Goal: Communication & Community: Answer question/provide support

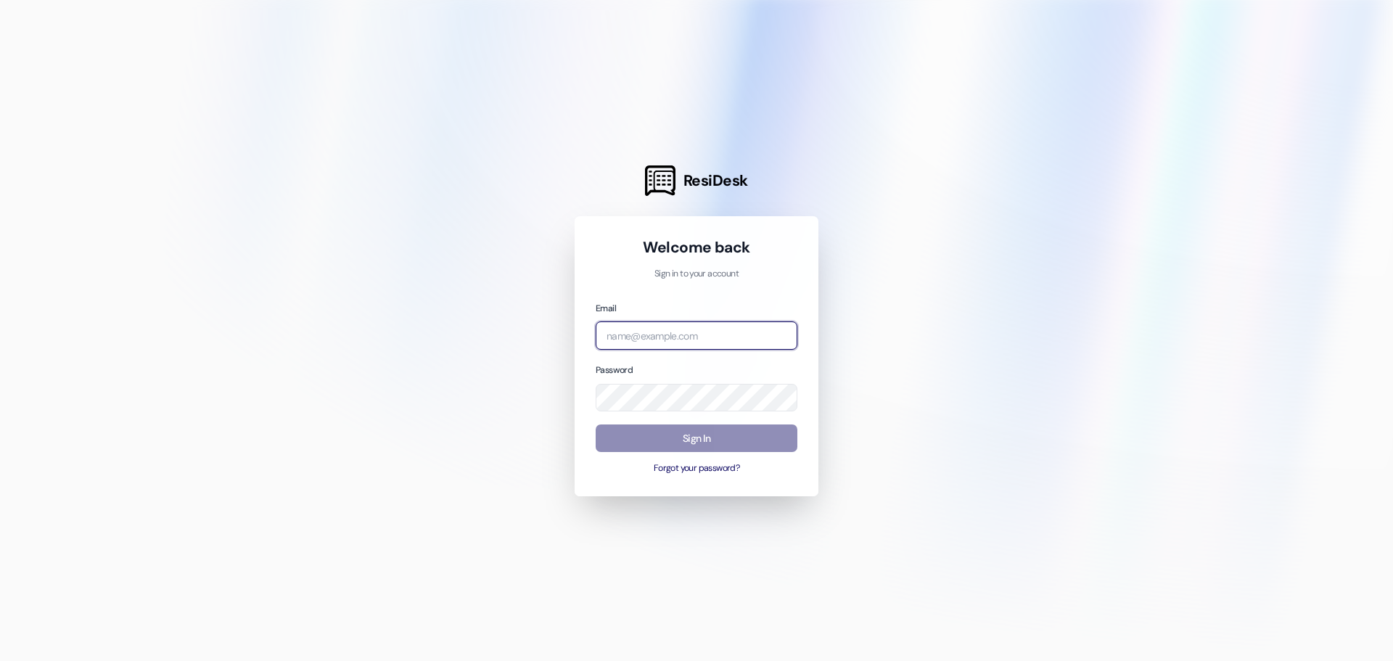
type input "[EMAIL_ADDRESS][DOMAIN_NAME]"
click at [653, 447] on button "Sign In" at bounding box center [697, 438] width 202 height 28
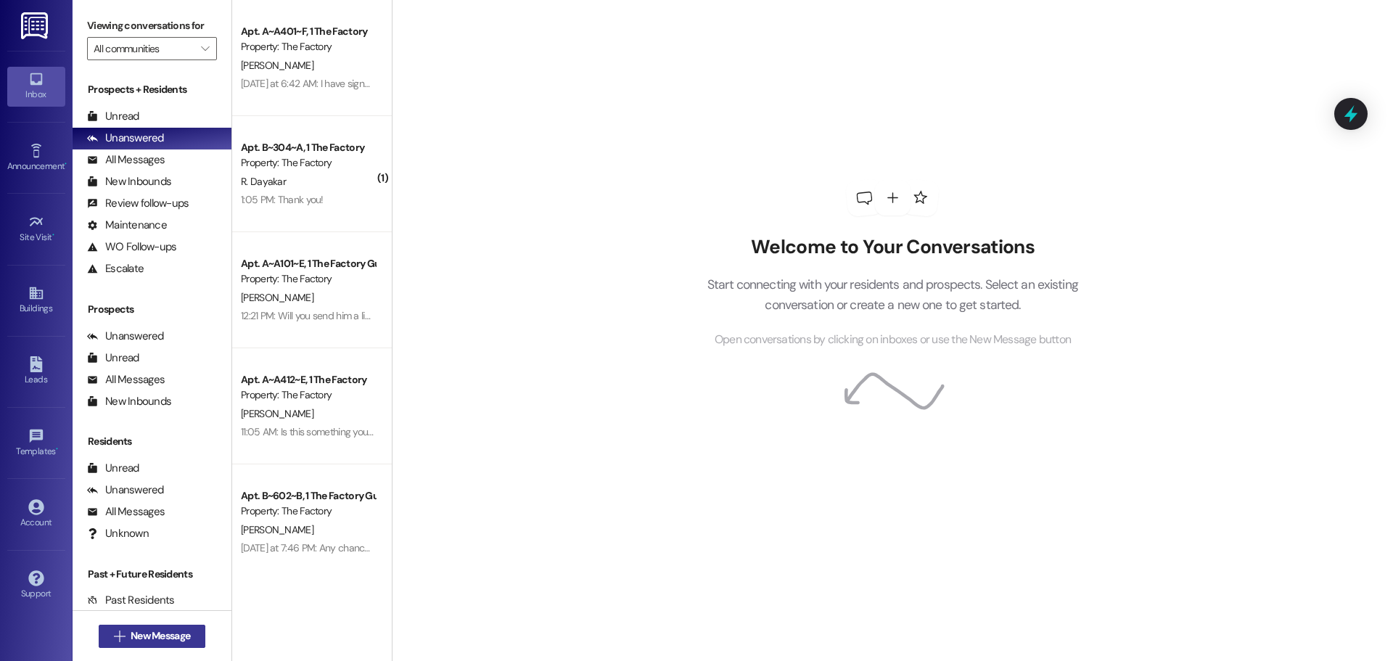
click at [163, 635] on span "New Message" at bounding box center [160, 635] width 59 height 15
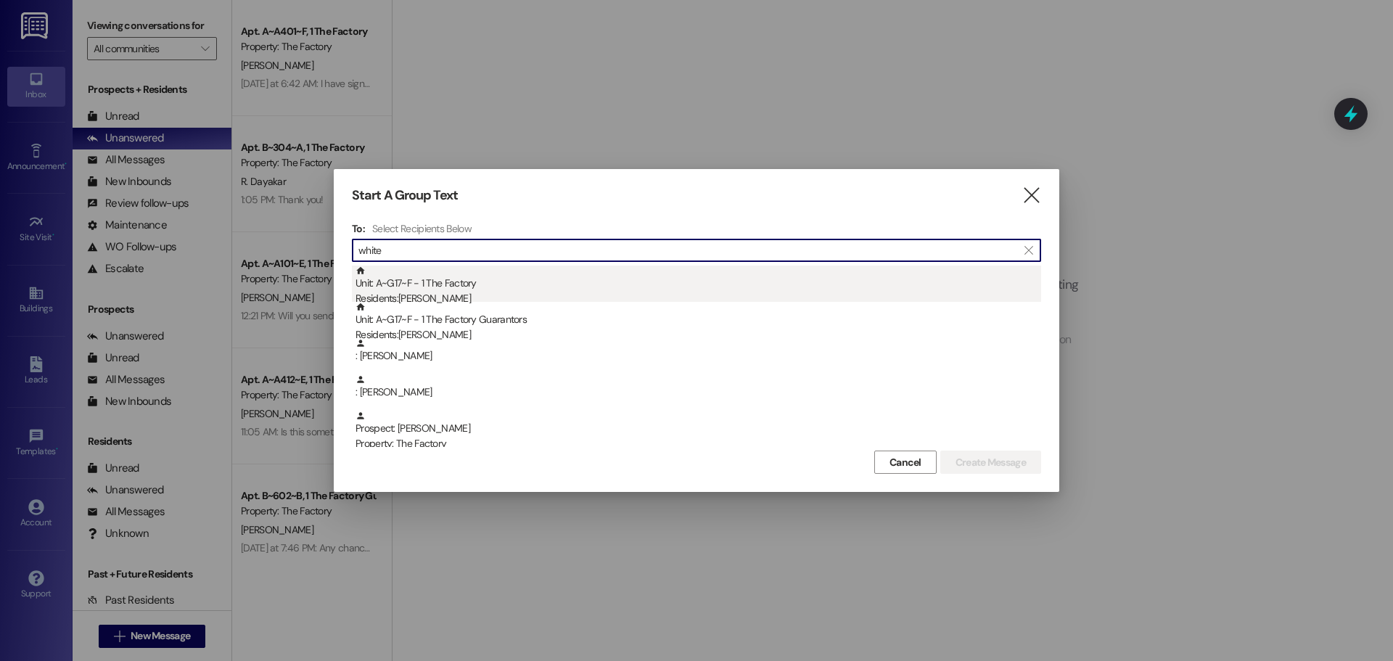
type input "white"
click at [404, 292] on div "Residents: [PERSON_NAME]" at bounding box center [699, 298] width 686 height 15
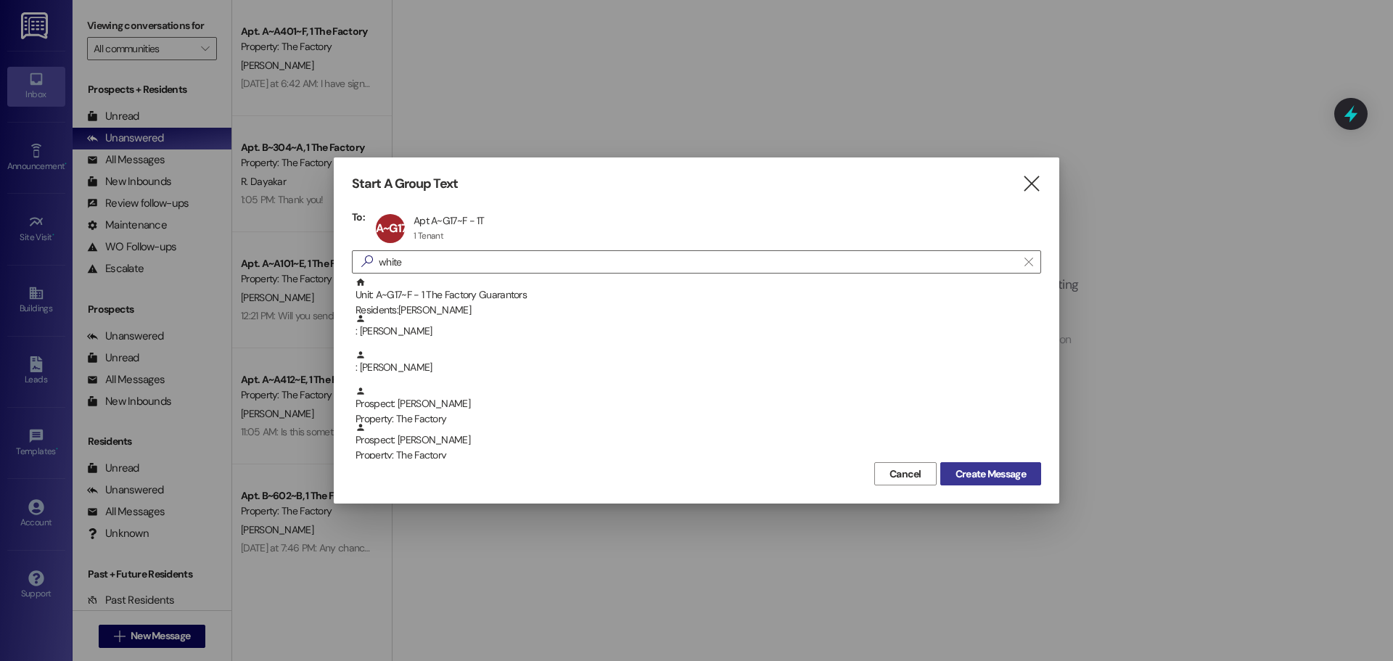
click at [987, 475] on span "Create Message" at bounding box center [991, 474] width 70 height 15
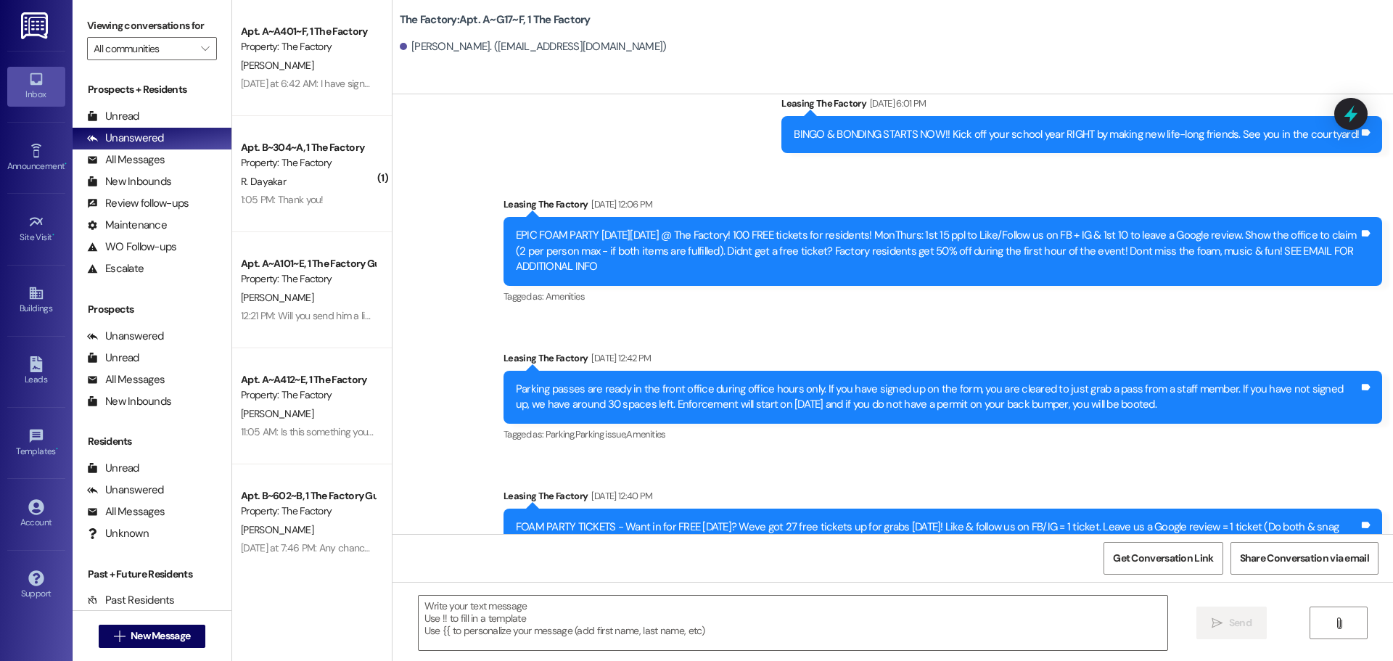
scroll to position [508, 0]
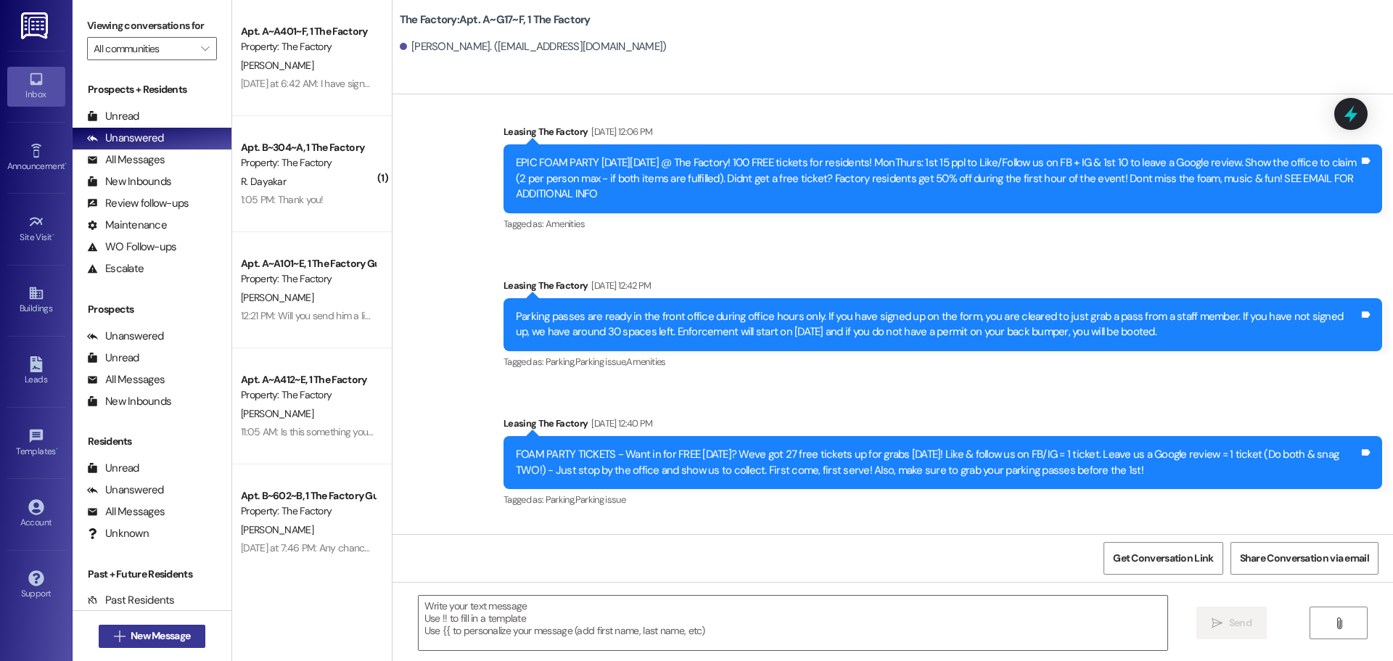
click at [131, 630] on span "New Message" at bounding box center [160, 635] width 59 height 15
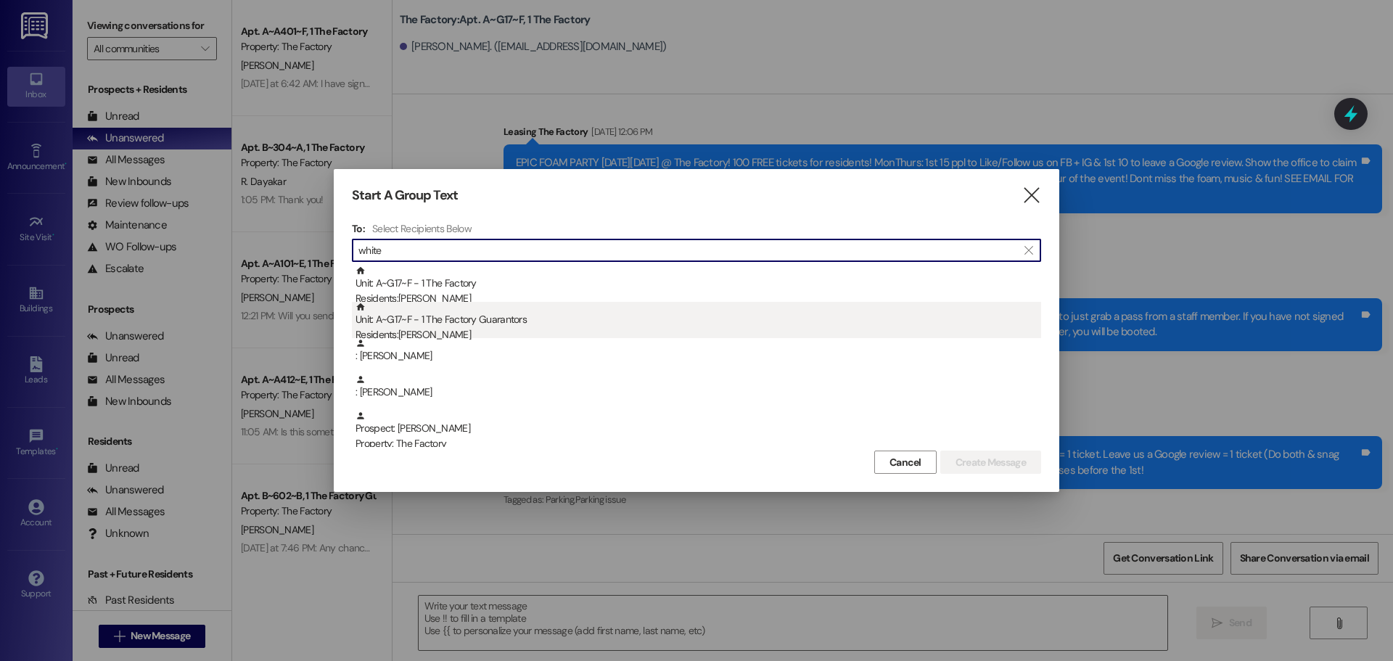
type input "white"
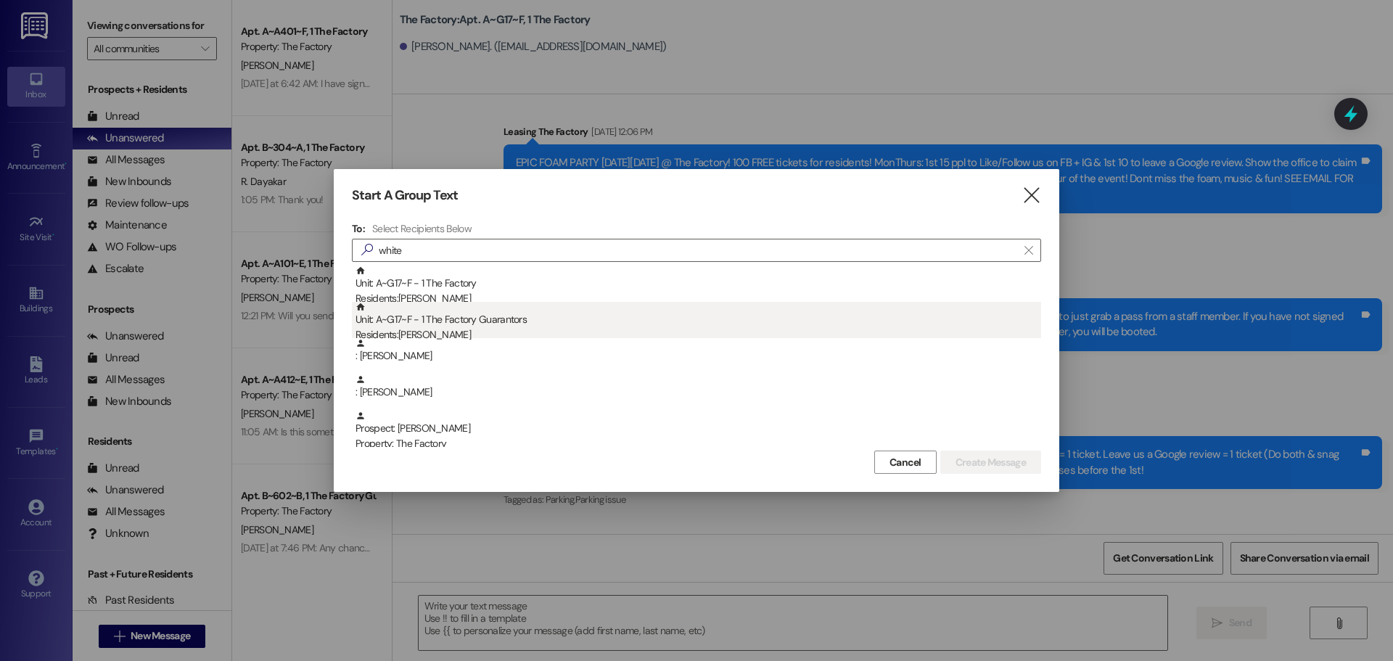
click at [430, 319] on div "Unit: A~G17~F - 1 The Factory Guarantors Residents: [PERSON_NAME]" at bounding box center [699, 322] width 686 height 41
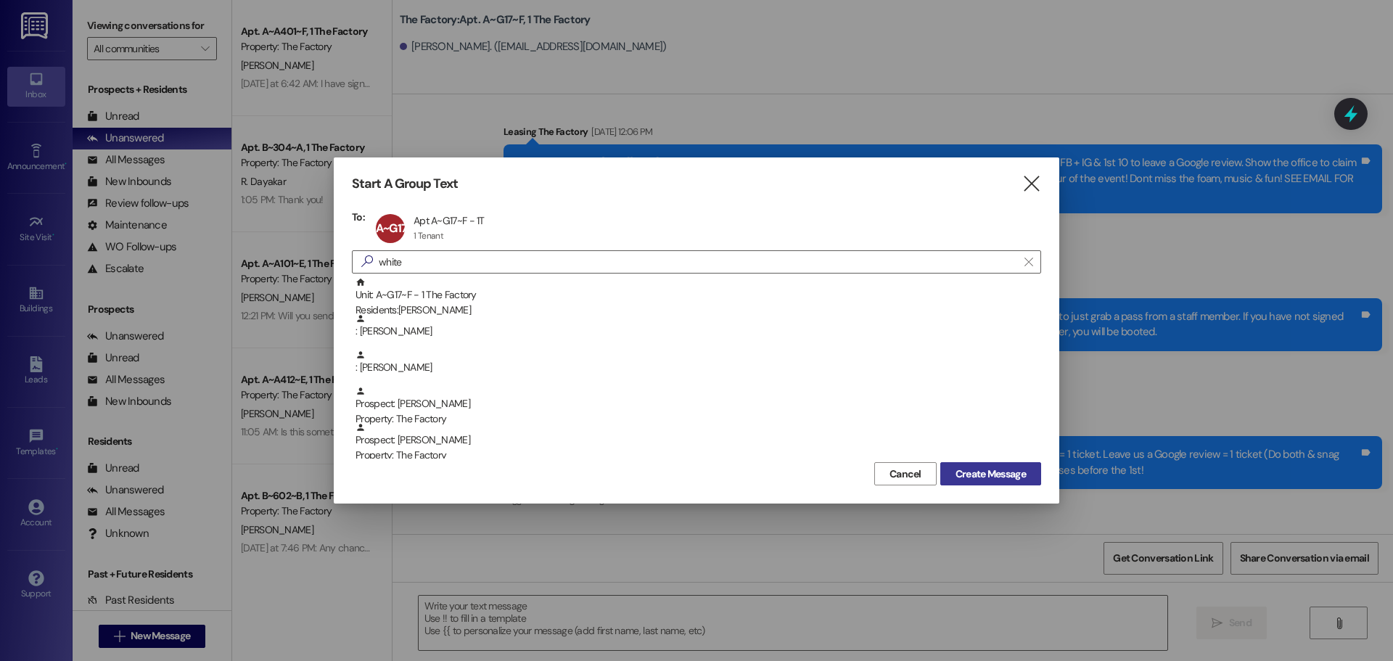
click at [969, 475] on span "Create Message" at bounding box center [991, 474] width 70 height 15
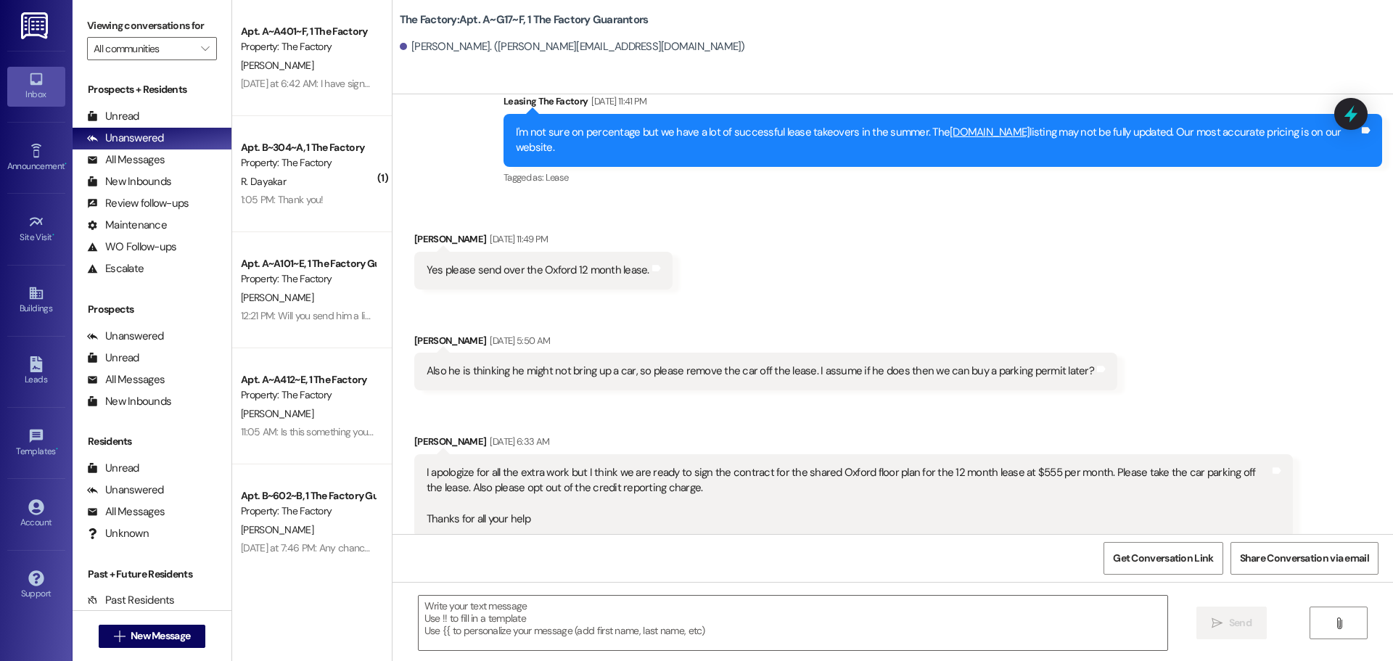
scroll to position [2122, 0]
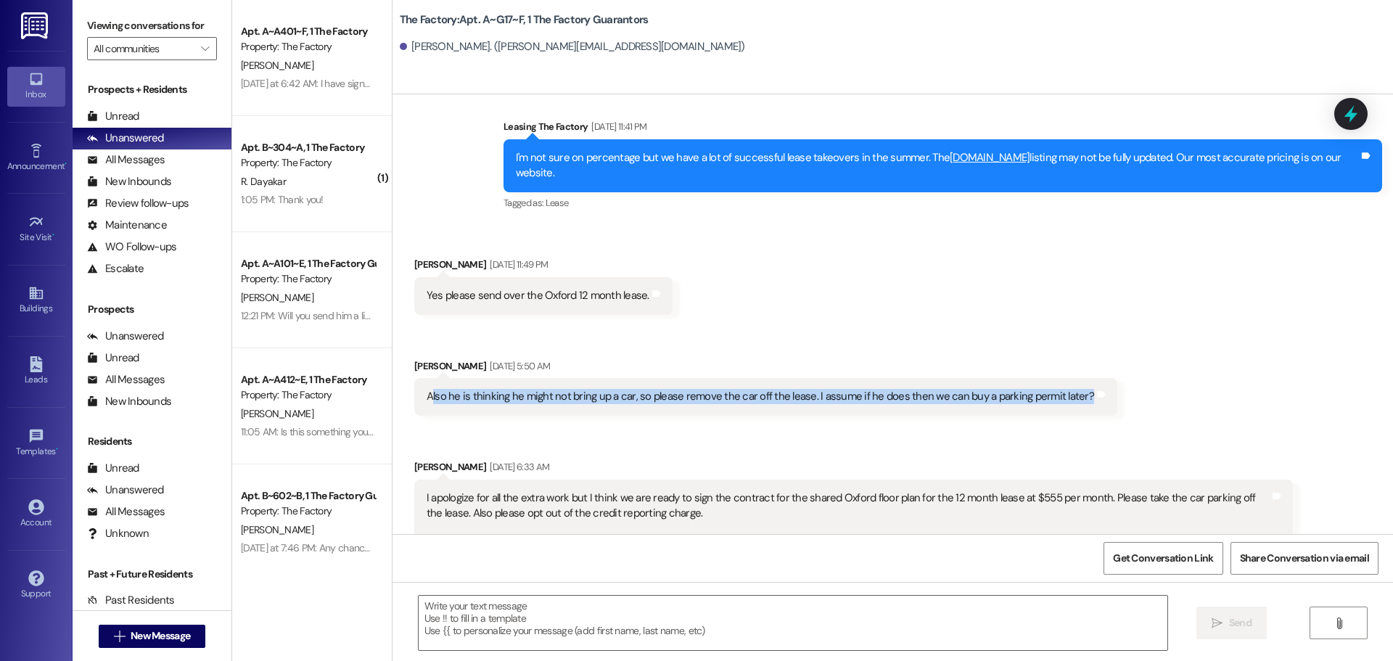
drag, startPoint x: 421, startPoint y: 380, endPoint x: 1064, endPoint y: 377, distance: 642.8
click at [1064, 389] on div "Also he is thinking he might not bring up a car, so please remove the car off t…" at bounding box center [760, 396] width 667 height 15
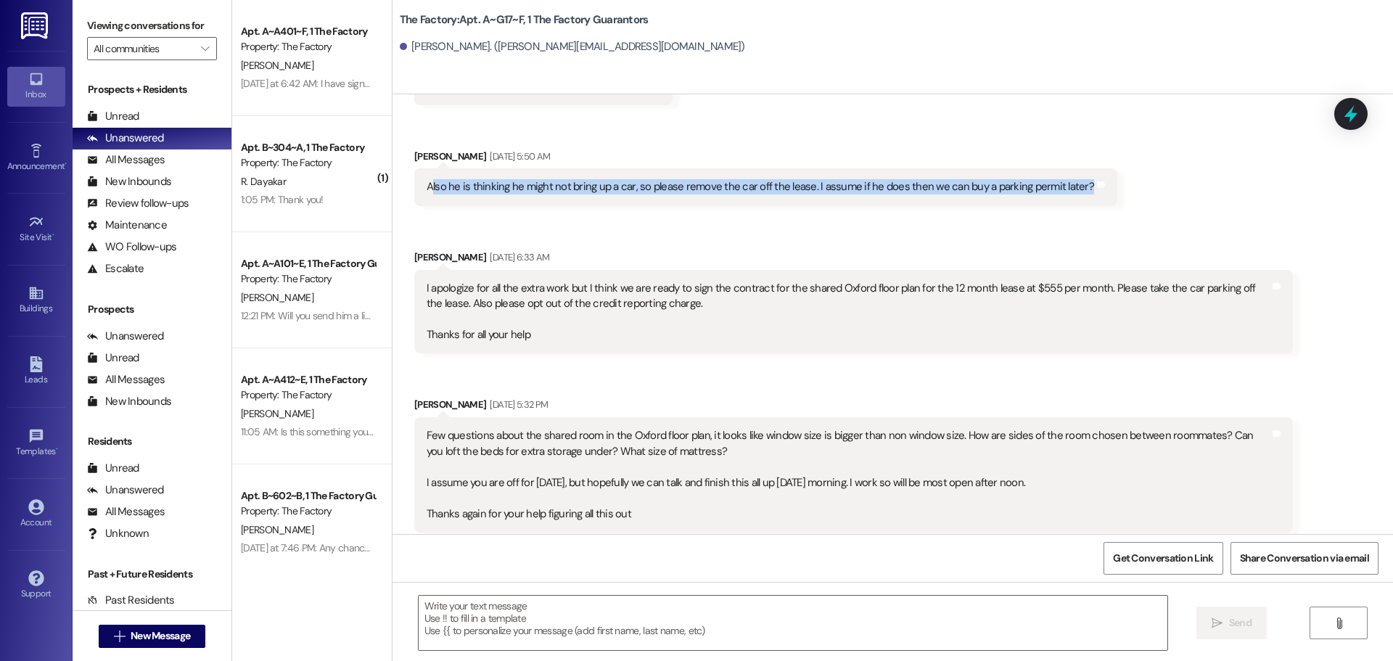
scroll to position [2340, 0]
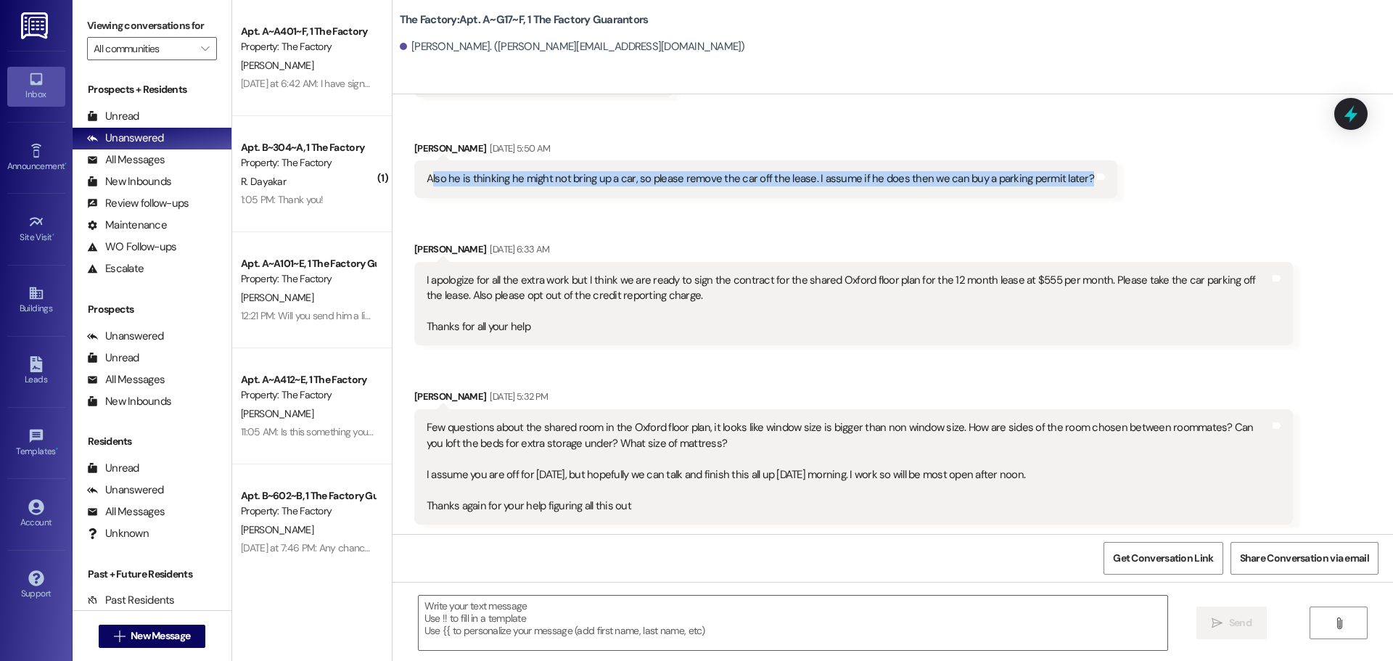
click at [821, 175] on div "Also he is thinking he might not bring up a car, so please remove the car off t…" at bounding box center [765, 178] width 703 height 37
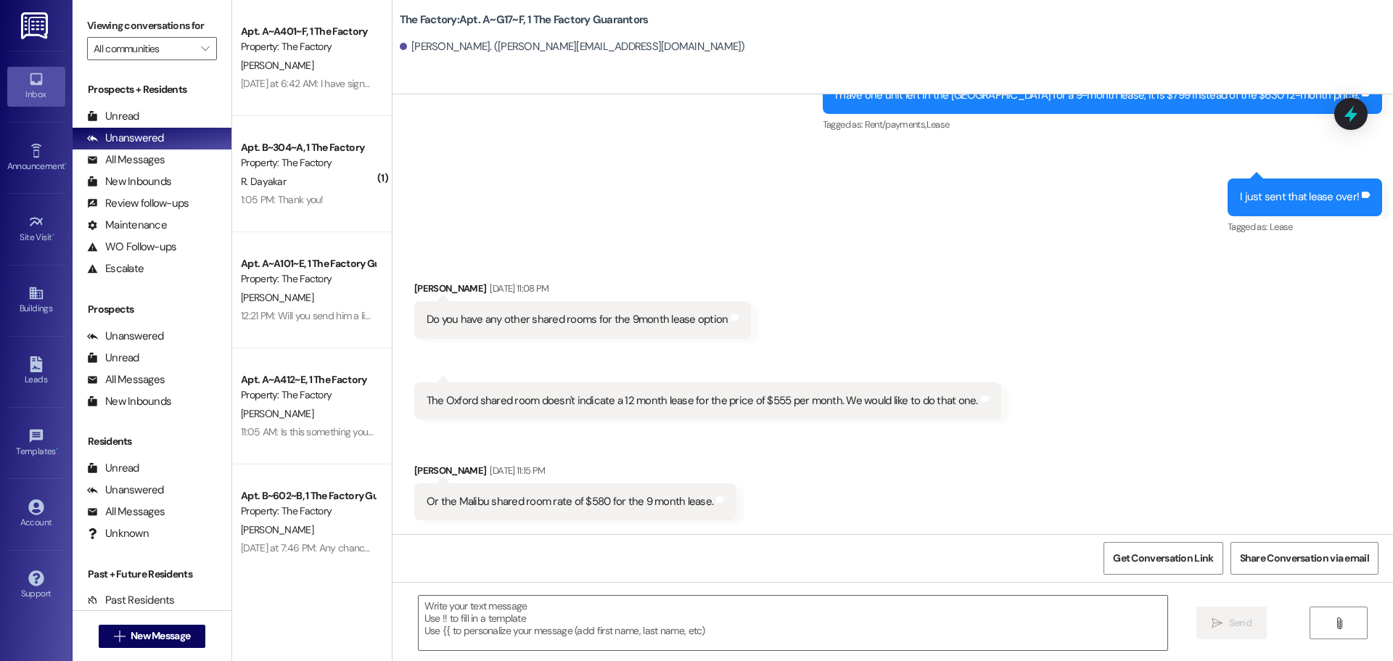
scroll to position [816, 0]
